Goal: Check status

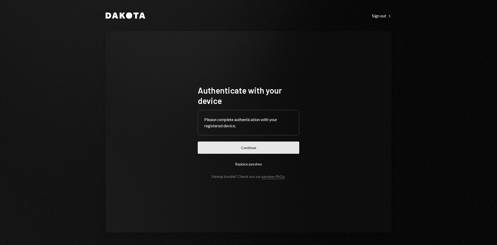
click at [253, 150] on button "Continue" at bounding box center [248, 147] width 101 height 12
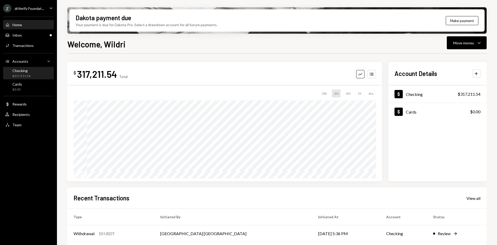
click at [17, 73] on div "Checking $317,211.54" at bounding box center [21, 73] width 18 height 10
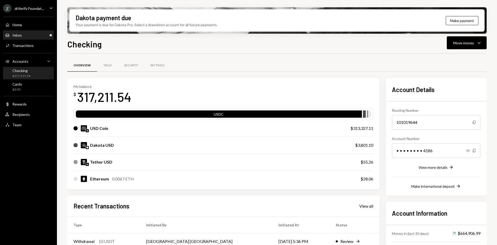
click at [44, 37] on div "Inbox Inbox" at bounding box center [28, 35] width 47 height 5
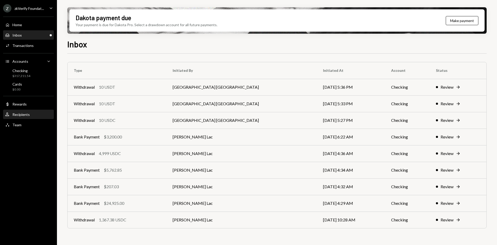
click at [30, 114] on div "User Recipients" at bounding box center [28, 114] width 47 height 5
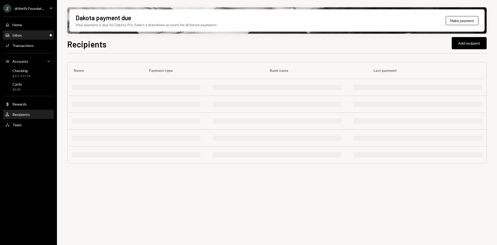
click at [37, 36] on div "Inbox Inbox" at bounding box center [28, 35] width 47 height 5
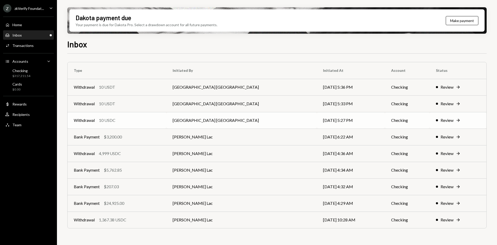
click at [166, 116] on td "Withdrawal 10 USDC" at bounding box center [117, 120] width 99 height 17
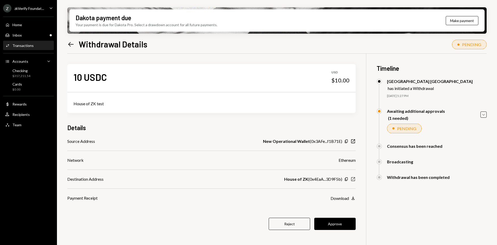
click at [352, 179] on icon "New Window" at bounding box center [352, 178] width 5 height 5
click at [337, 220] on button "Approve" at bounding box center [334, 223] width 41 height 12
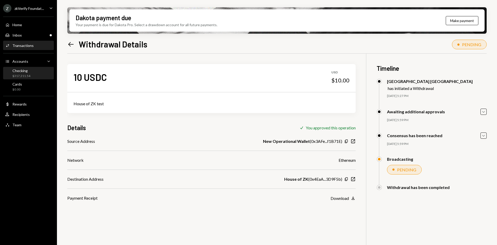
click at [30, 75] on div "Checking $317,211.54" at bounding box center [28, 73] width 47 height 10
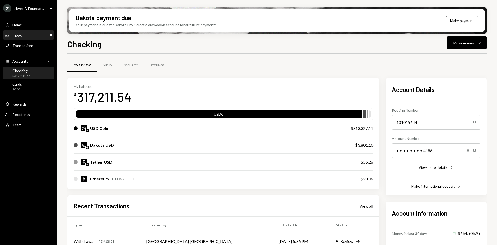
click at [41, 36] on div "Inbox Inbox" at bounding box center [28, 35] width 47 height 5
